Goal: Find specific page/section: Find specific page/section

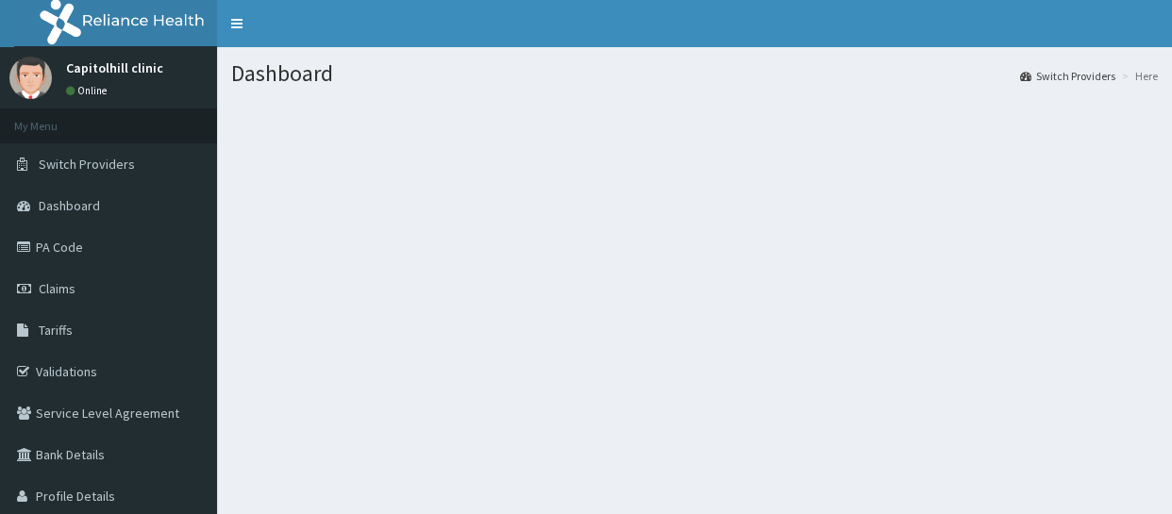
click at [967, 259] on section at bounding box center [694, 204] width 955 height 236
click at [885, 252] on section at bounding box center [694, 204] width 955 height 236
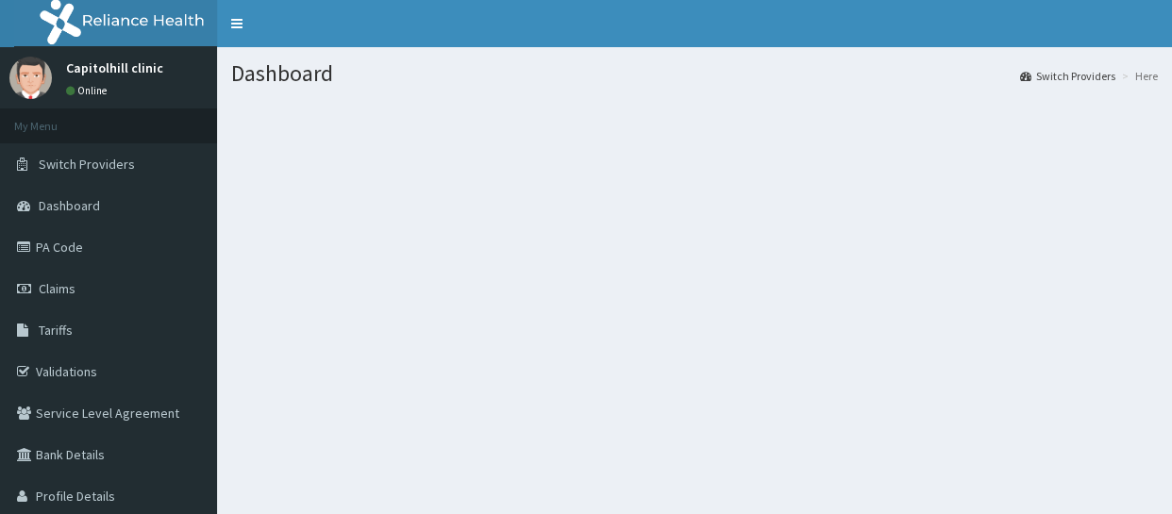
click at [885, 252] on section at bounding box center [694, 204] width 955 height 236
click at [56, 255] on link "PA Code" at bounding box center [108, 248] width 217 height 42
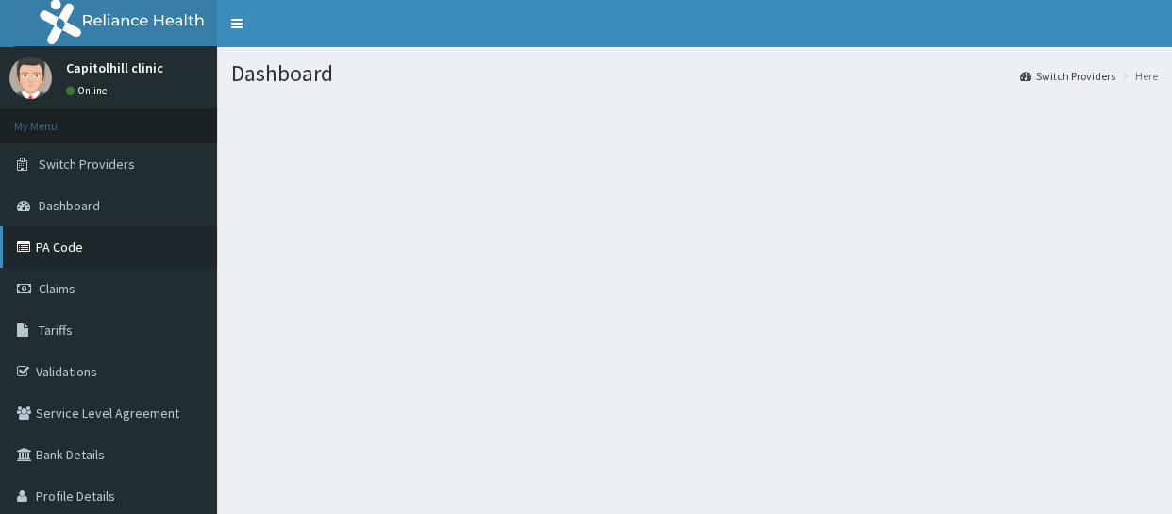
click at [56, 255] on link "PA Code" at bounding box center [108, 248] width 217 height 42
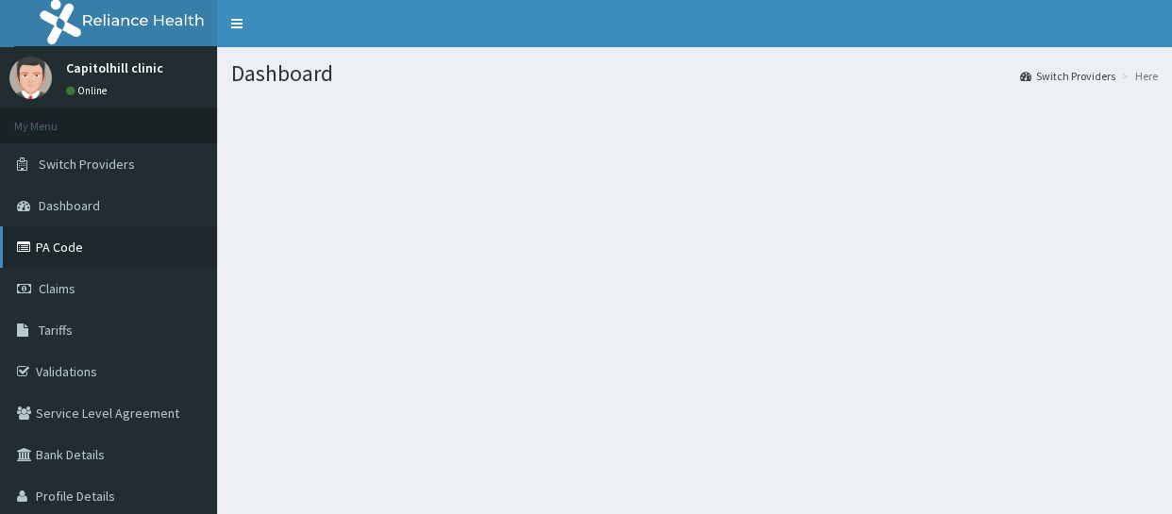
click at [56, 255] on link "PA Code" at bounding box center [108, 248] width 217 height 42
click at [56, 256] on link "PA Code" at bounding box center [108, 248] width 217 height 42
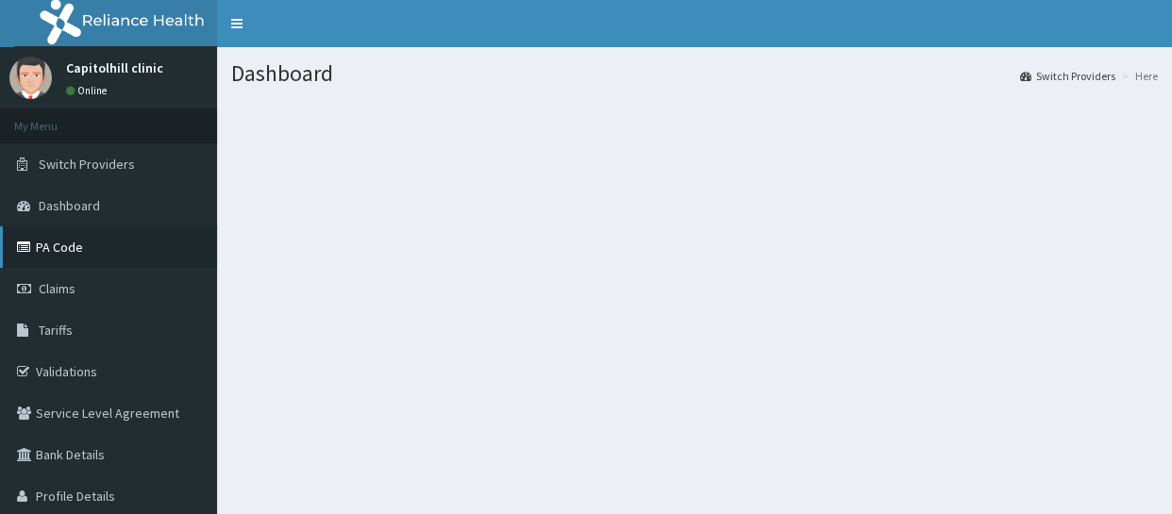
click at [56, 256] on link "PA Code" at bounding box center [108, 248] width 217 height 42
click at [56, 255] on link "PA Code" at bounding box center [108, 248] width 217 height 42
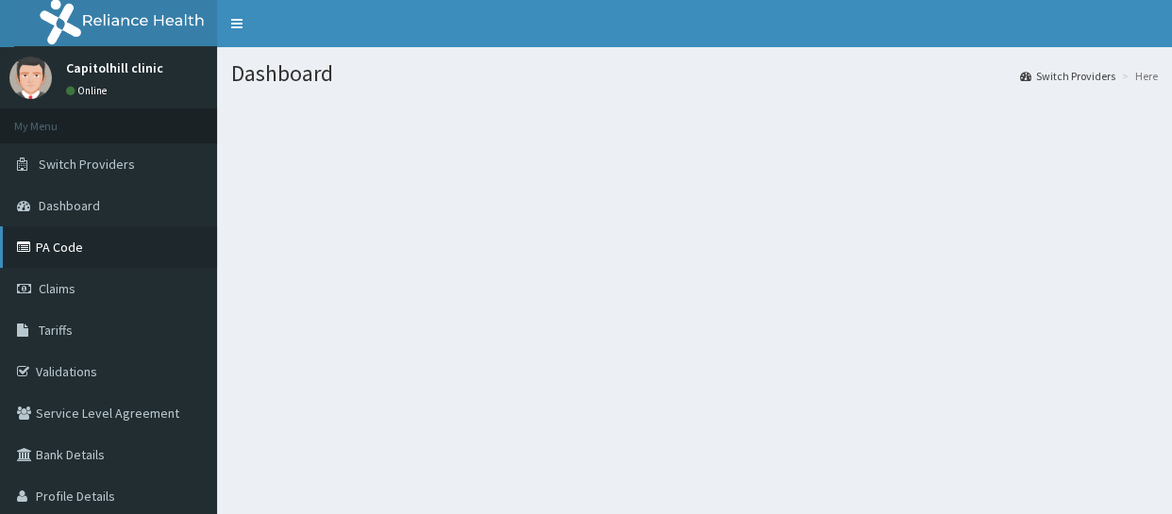
click at [56, 255] on link "PA Code" at bounding box center [108, 248] width 217 height 42
click at [75, 240] on link "PA Code" at bounding box center [108, 248] width 217 height 42
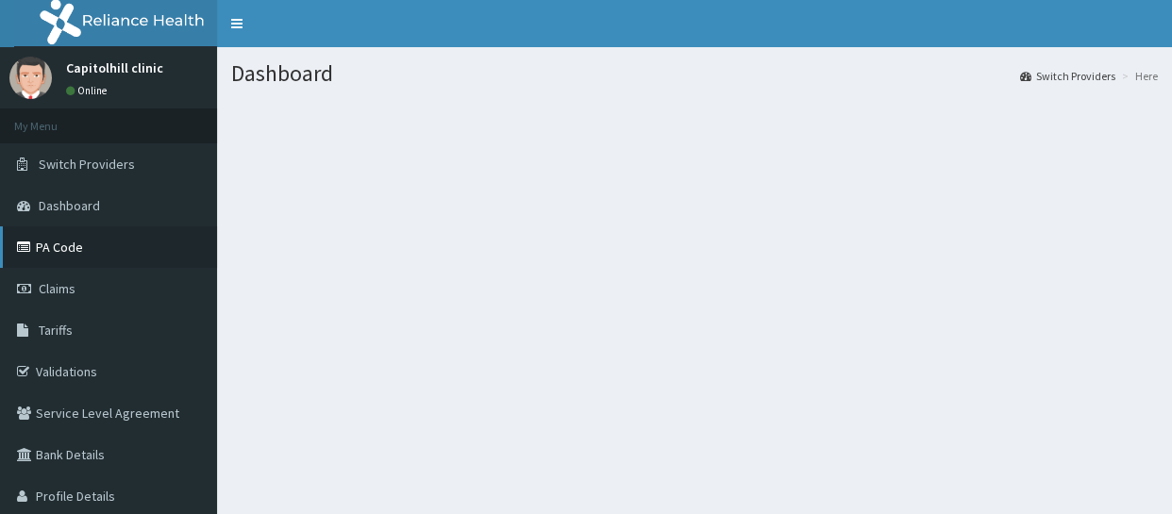
click at [75, 240] on link "PA Code" at bounding box center [108, 248] width 217 height 42
click at [65, 281] on span "Claims" at bounding box center [57, 288] width 37 height 17
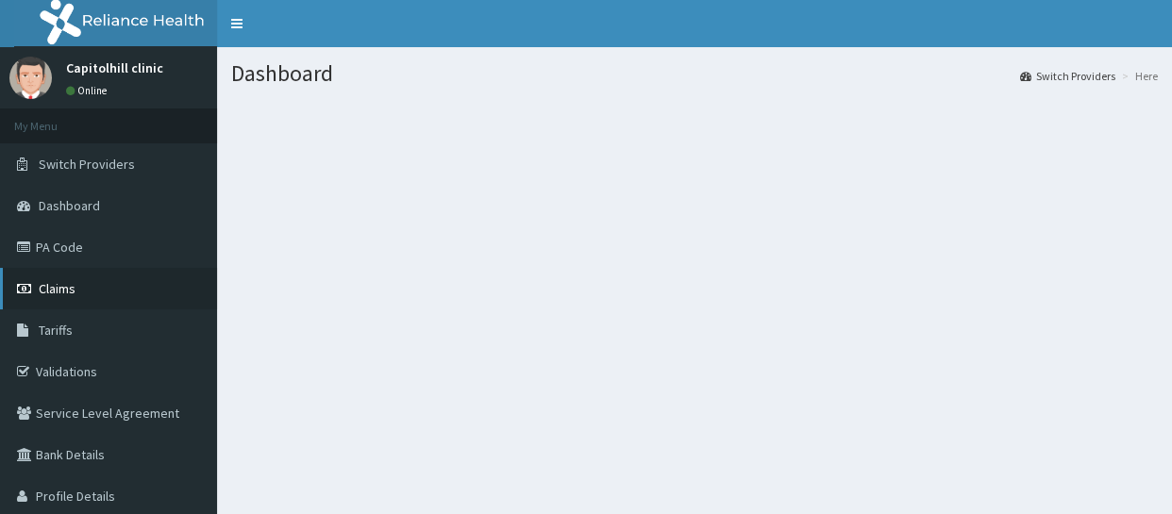
click at [65, 281] on span "Claims" at bounding box center [57, 288] width 37 height 17
click at [56, 248] on link "PA Code" at bounding box center [108, 248] width 217 height 42
click at [56, 247] on link "PA Code" at bounding box center [108, 248] width 217 height 42
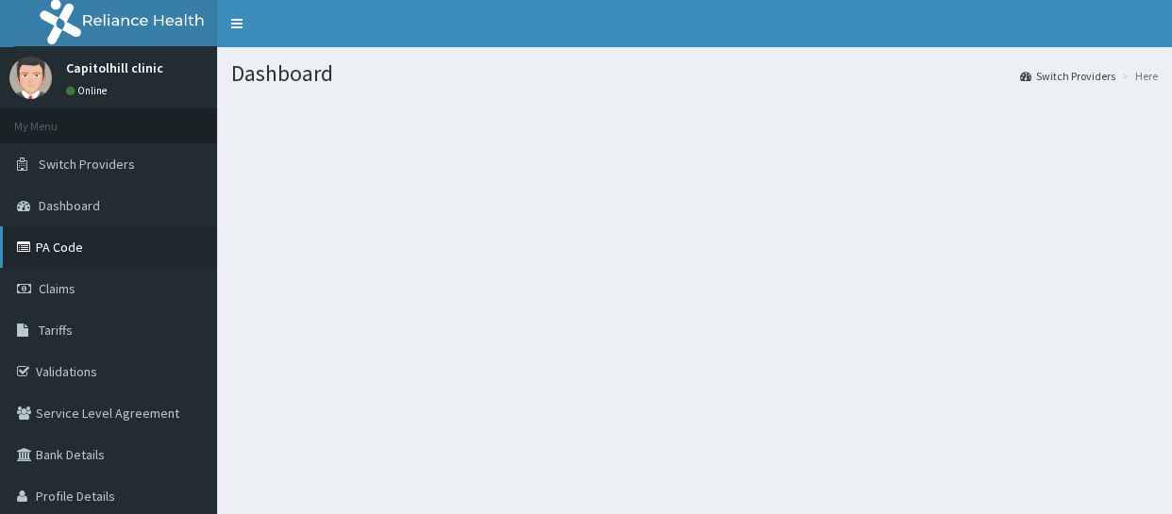
click at [56, 247] on link "PA Code" at bounding box center [108, 248] width 217 height 42
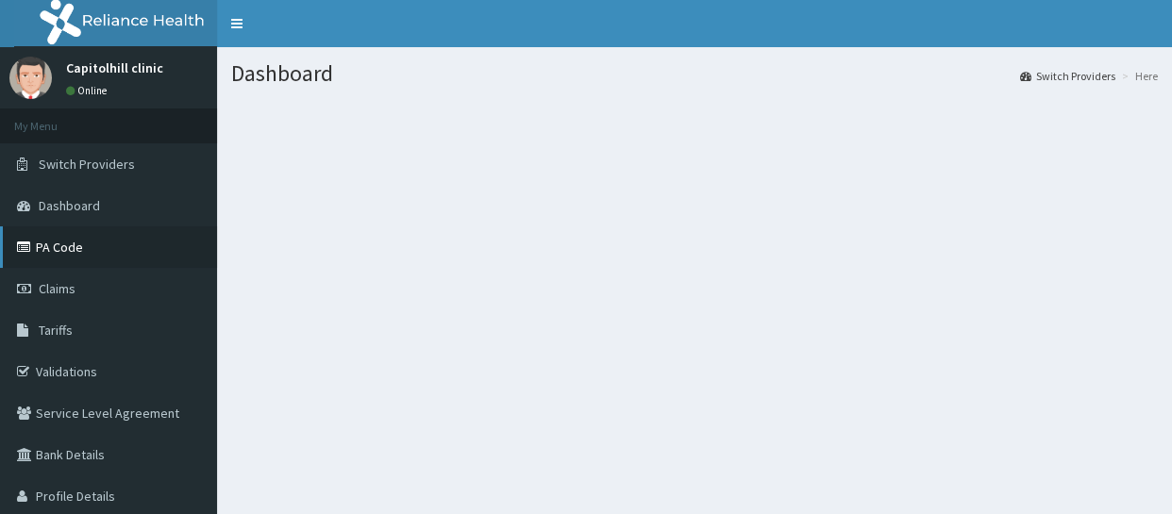
click at [56, 247] on link "PA Code" at bounding box center [108, 248] width 217 height 42
